Goal: Information Seeking & Learning: Find specific page/section

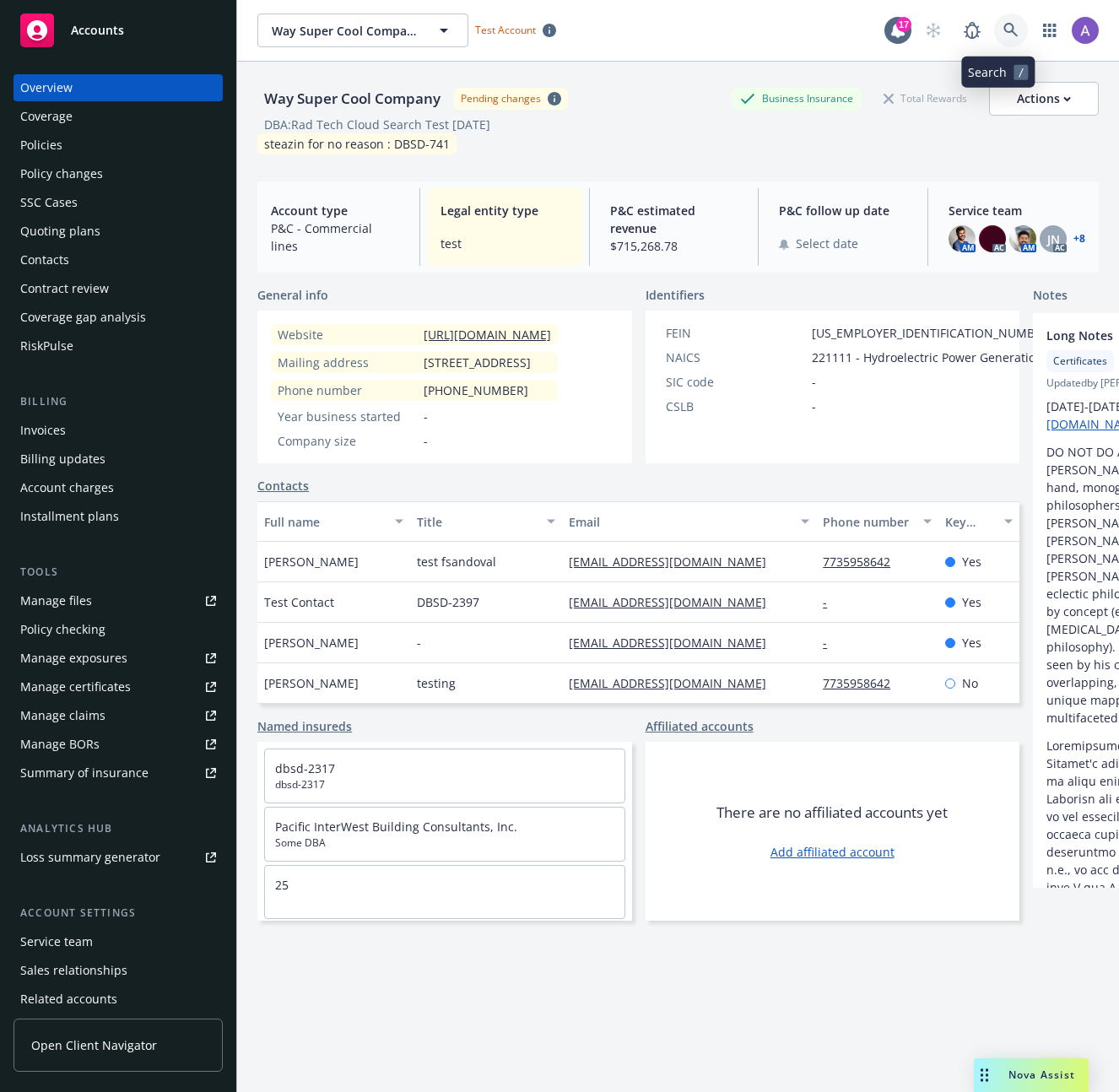
click at [994, 30] on link at bounding box center [1011, 30] width 34 height 34
click at [1008, 27] on link at bounding box center [1011, 30] width 34 height 34
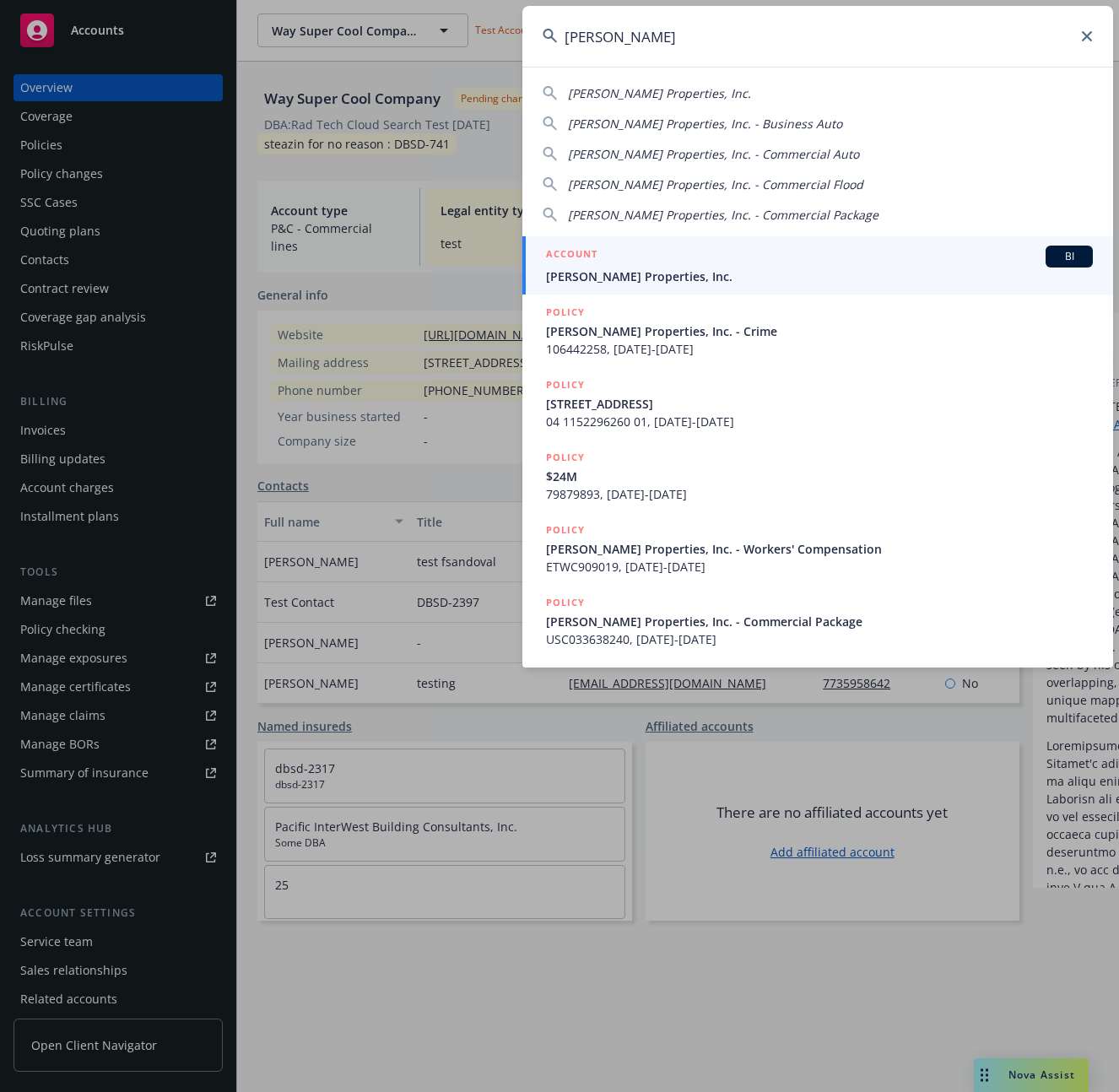
type input "[PERSON_NAME]"
click at [665, 278] on span "[PERSON_NAME] Properties, Inc." at bounding box center [820, 276] width 547 height 18
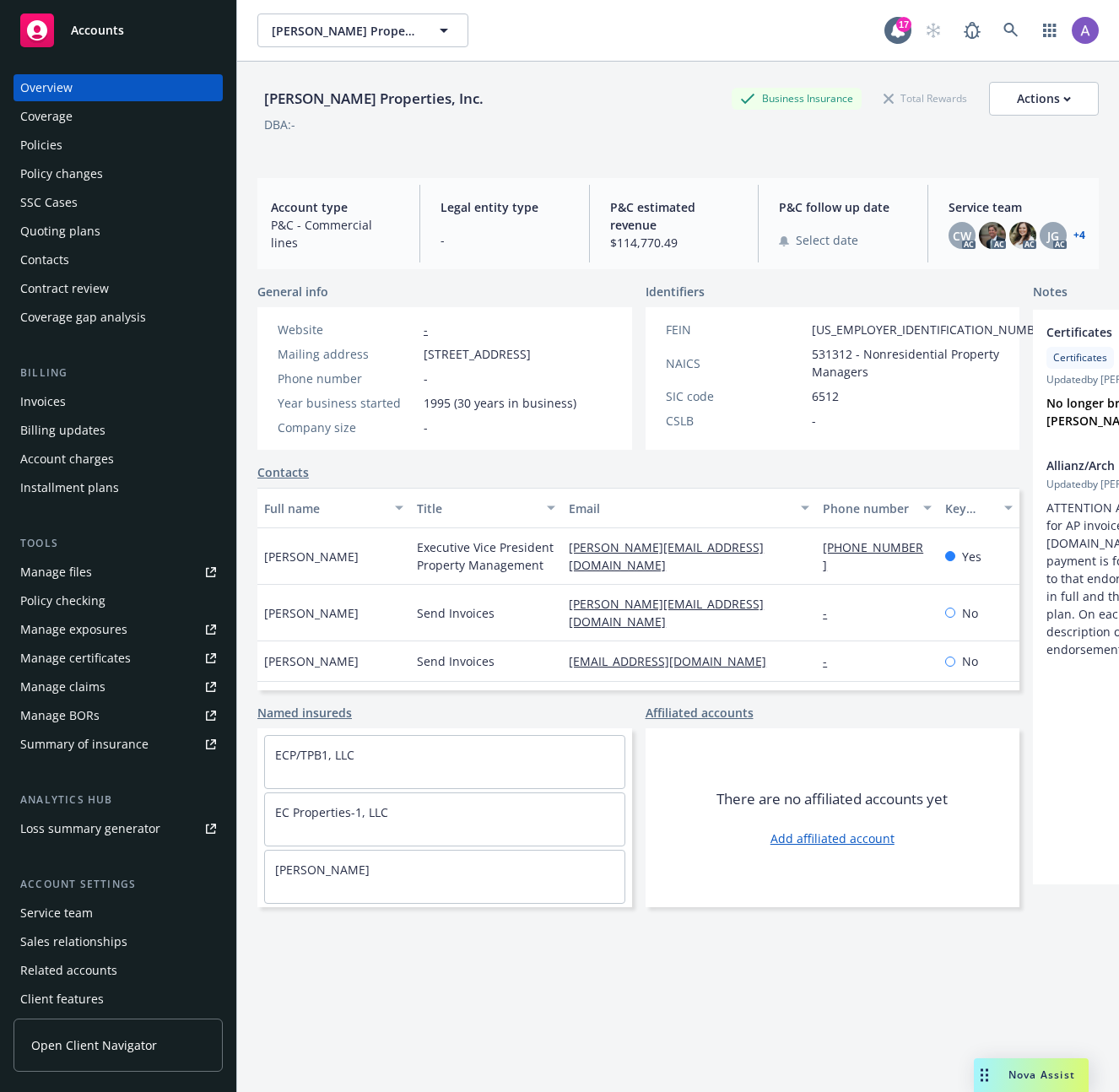
click at [107, 146] on div "Policies" at bounding box center [118, 145] width 196 height 27
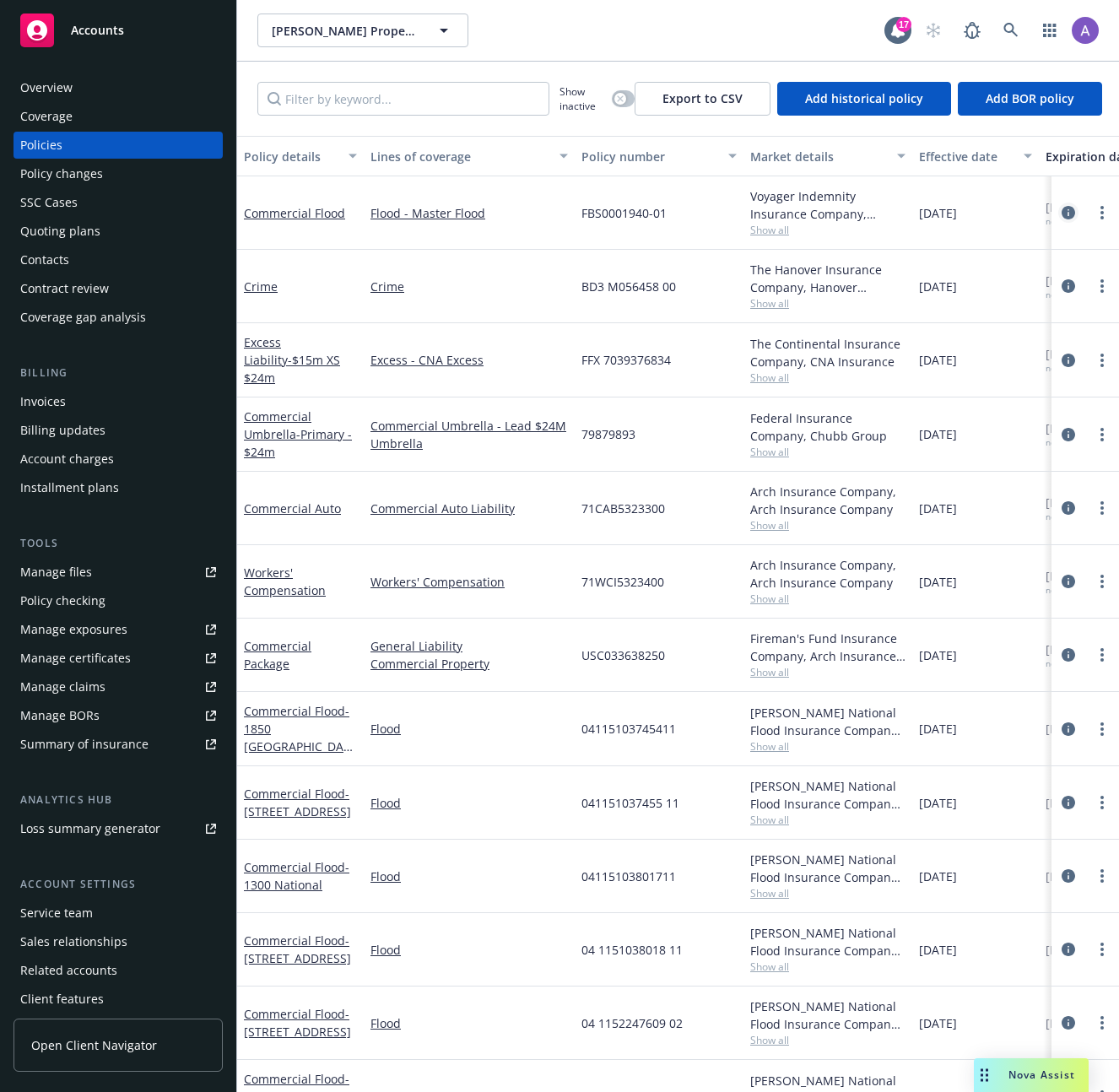
click at [1061, 213] on icon "circleInformation" at bounding box center [1068, 213] width 13 height 13
